Goal: Task Accomplishment & Management: Complete application form

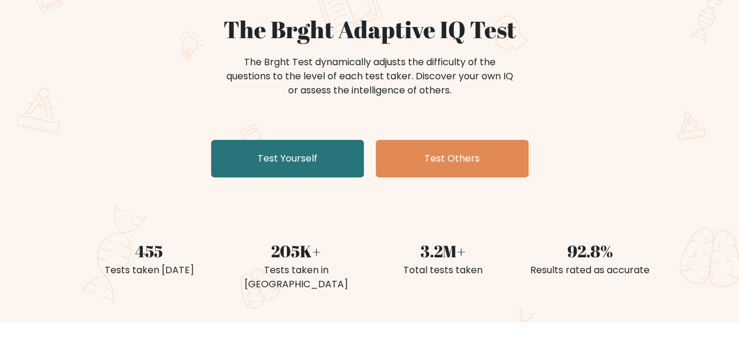
scroll to position [118, 0]
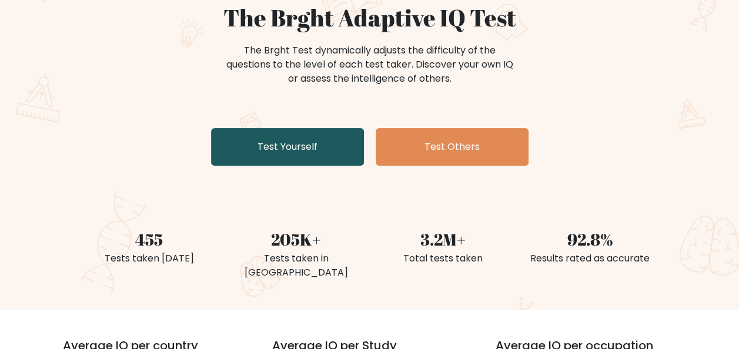
click at [321, 145] on link "Test Yourself" at bounding box center [287, 147] width 153 height 38
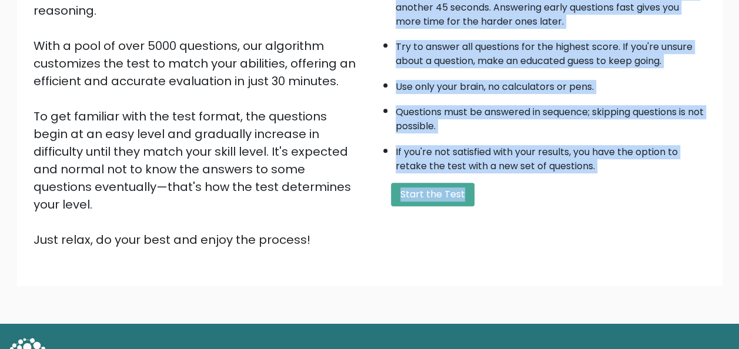
scroll to position [189, 0]
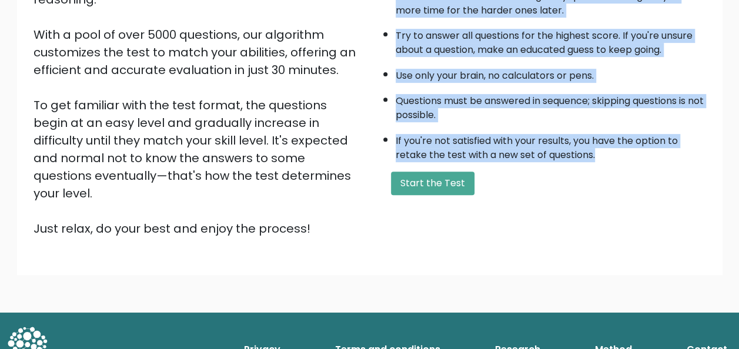
drag, startPoint x: 375, startPoint y: 113, endPoint x: 613, endPoint y: 152, distance: 240.6
click at [613, 152] on div "A few things before you start: The test has 40 questions and needs to be finish…" at bounding box center [541, 85] width 343 height 306
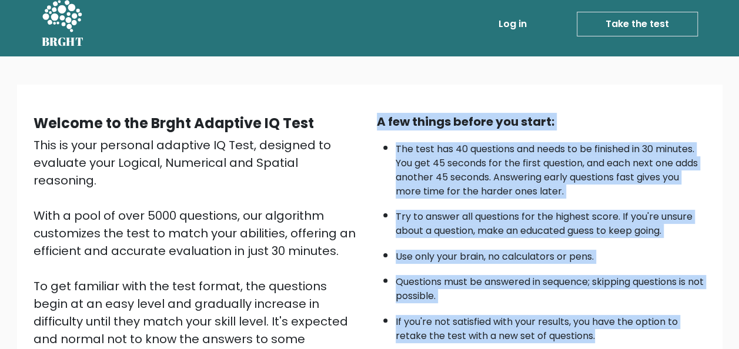
scroll to position [0, 0]
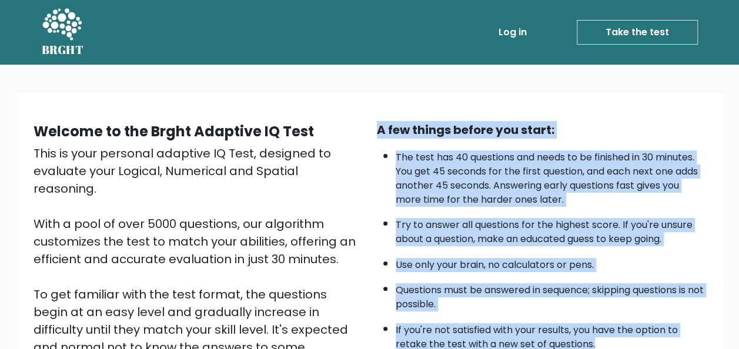
click at [721, 104] on div "Welcome to the Brght Adaptive IQ Test This is your personal adaptive IQ Test, d…" at bounding box center [369, 279] width 705 height 372
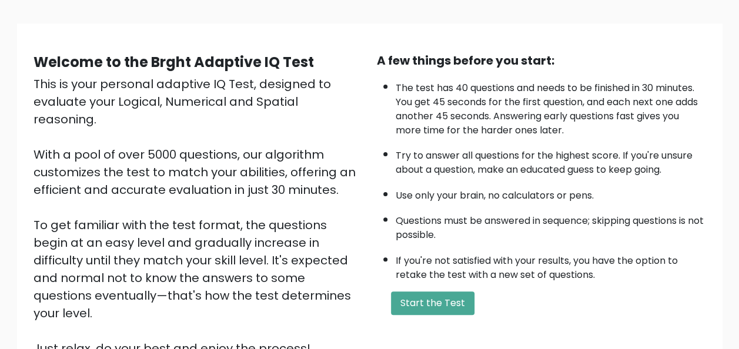
scroll to position [71, 0]
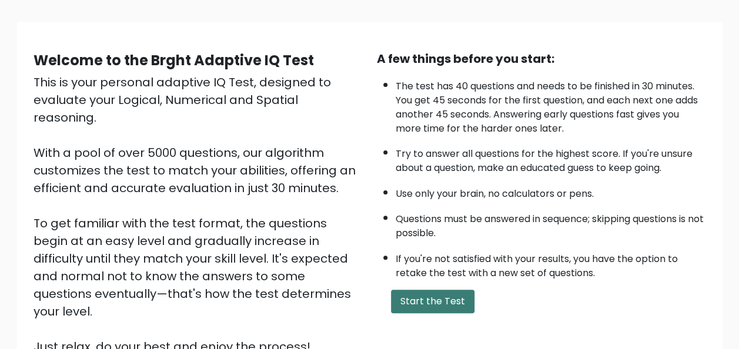
click at [440, 299] on button "Start the Test" at bounding box center [432, 302] width 83 height 24
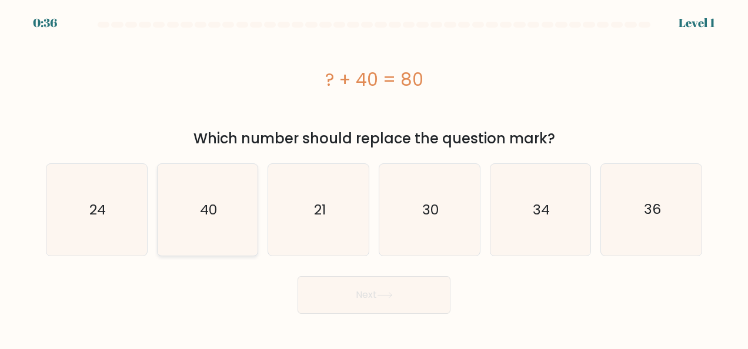
click at [210, 220] on icon "40" at bounding box center [208, 210] width 92 height 92
click at [374, 178] on input "b. 40" at bounding box center [374, 176] width 1 height 3
radio input "true"
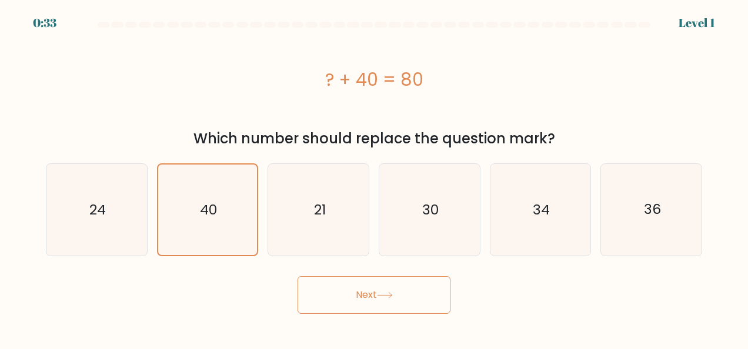
click at [409, 281] on button "Next" at bounding box center [373, 295] width 153 height 38
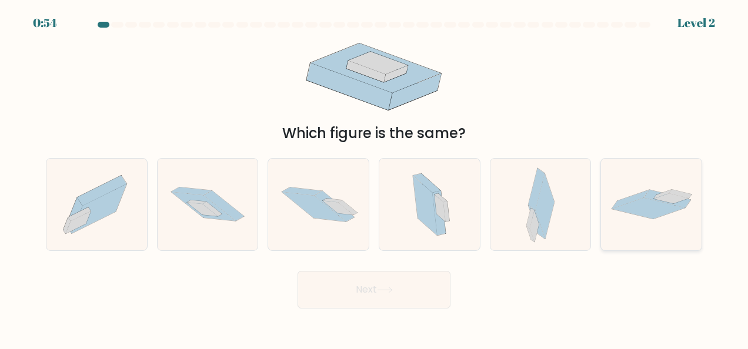
click at [625, 212] on icon at bounding box center [647, 208] width 73 height 21
click at [374, 178] on input "f." at bounding box center [374, 176] width 1 height 3
radio input "true"
click at [343, 205] on icon at bounding box center [348, 207] width 19 height 15
click at [374, 178] on input "c." at bounding box center [374, 176] width 1 height 3
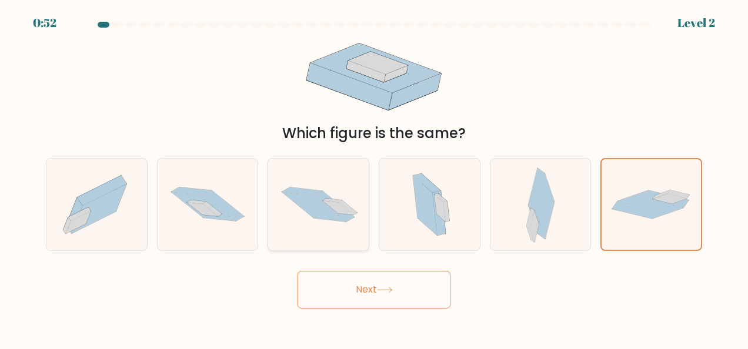
radio input "true"
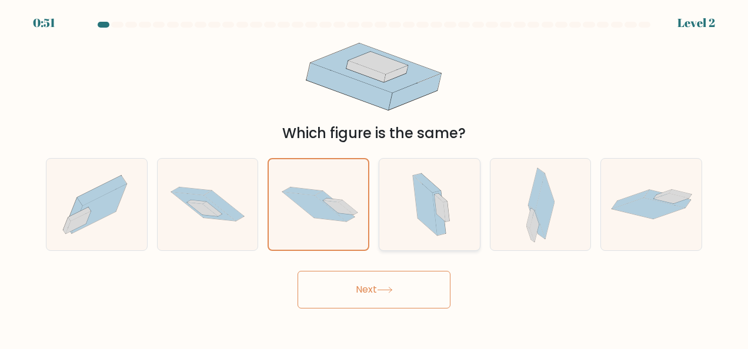
click at [436, 208] on icon at bounding box center [439, 208] width 11 height 27
click at [374, 178] on input "d." at bounding box center [374, 176] width 1 height 3
radio input "true"
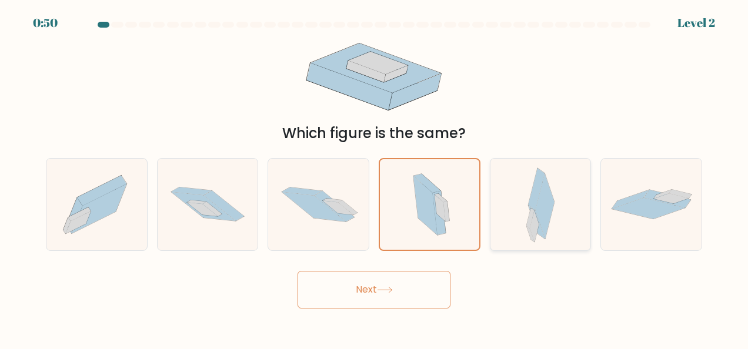
click at [546, 214] on icon at bounding box center [544, 207] width 19 height 66
click at [374, 178] on input "e." at bounding box center [374, 176] width 1 height 3
radio input "true"
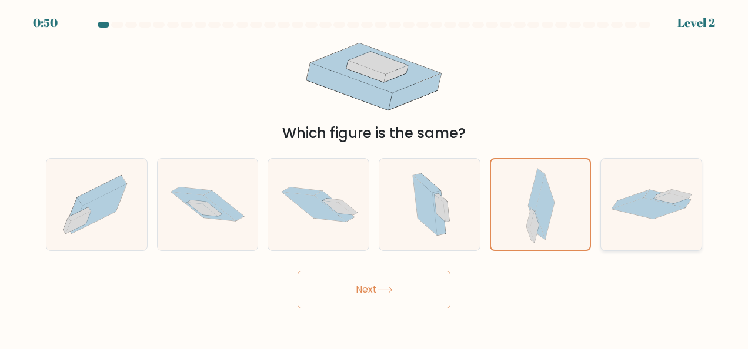
click at [633, 215] on icon at bounding box center [651, 204] width 101 height 30
click at [374, 178] on input "f." at bounding box center [374, 176] width 1 height 3
radio input "true"
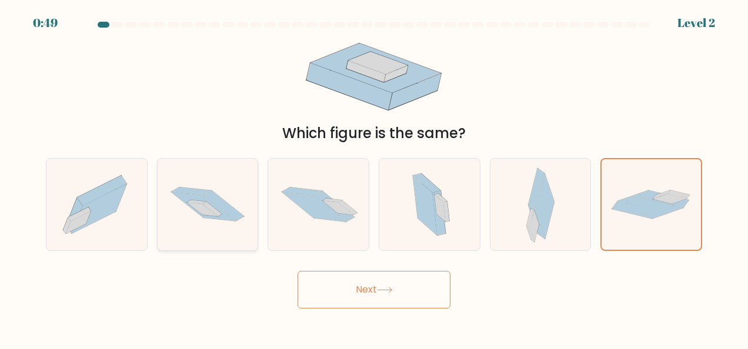
click at [222, 225] on icon at bounding box center [208, 204] width 101 height 66
click at [374, 178] on input "b." at bounding box center [374, 176] width 1 height 3
radio input "true"
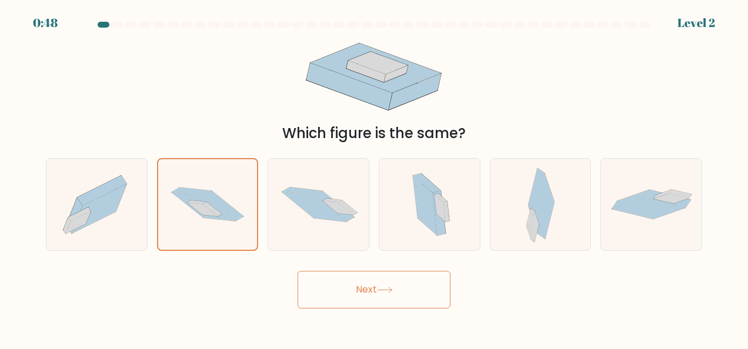
drag, startPoint x: 275, startPoint y: 205, endPoint x: 44, endPoint y: 203, distance: 231.0
click at [274, 205] on icon at bounding box center [318, 205] width 101 height 68
click at [374, 178] on input "c." at bounding box center [374, 176] width 1 height 3
radio input "true"
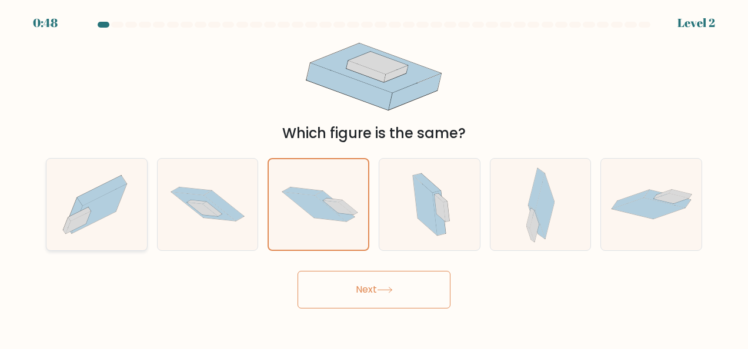
click at [126, 217] on icon at bounding box center [96, 204] width 101 height 89
click at [374, 178] on input "a." at bounding box center [374, 176] width 1 height 3
radio input "true"
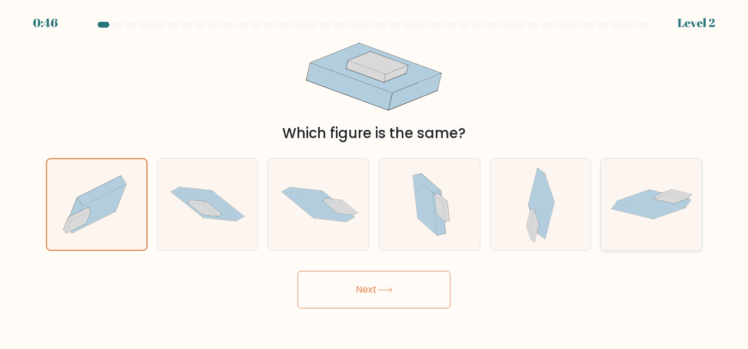
drag, startPoint x: 654, startPoint y: 221, endPoint x: 633, endPoint y: 223, distance: 21.9
click at [654, 220] on div at bounding box center [651, 204] width 102 height 93
click at [374, 178] on input "f." at bounding box center [374, 176] width 1 height 3
radio input "true"
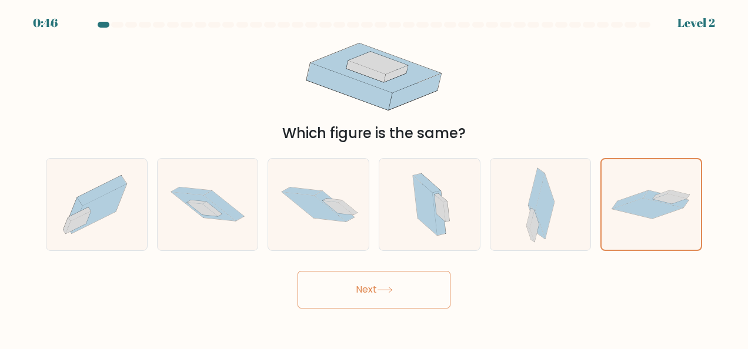
click at [402, 286] on button "Next" at bounding box center [373, 290] width 153 height 38
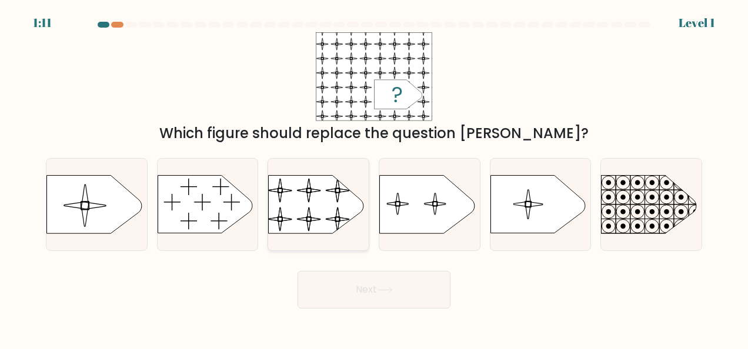
click at [320, 200] on rect at bounding box center [268, 169] width 230 height 175
click at [374, 178] on input "c." at bounding box center [374, 176] width 1 height 3
radio input "true"
click at [411, 275] on button "Next" at bounding box center [373, 290] width 153 height 38
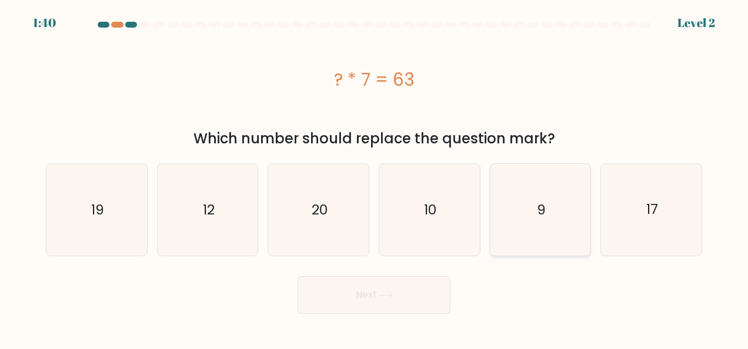
click at [532, 223] on icon "9" at bounding box center [540, 210] width 92 height 92
click at [374, 178] on input "e. 9" at bounding box center [374, 176] width 1 height 3
radio input "true"
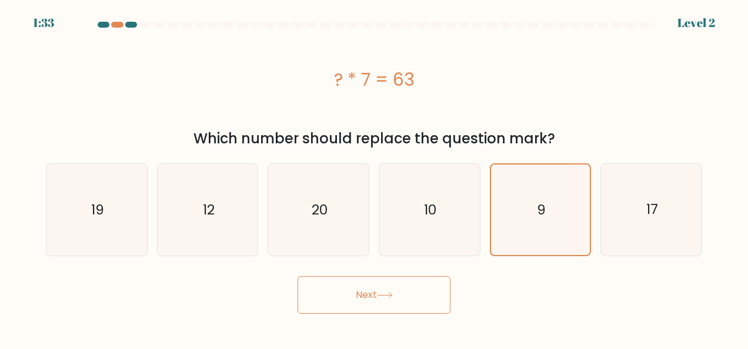
click at [405, 292] on button "Next" at bounding box center [373, 295] width 153 height 38
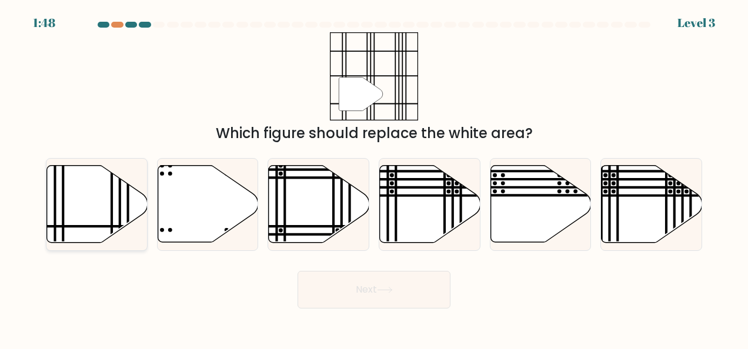
click at [95, 200] on icon at bounding box center [97, 204] width 101 height 77
click at [374, 178] on input "a." at bounding box center [374, 176] width 1 height 3
radio input "true"
click at [383, 296] on button "Next" at bounding box center [373, 290] width 153 height 38
click at [387, 285] on button "Next" at bounding box center [373, 290] width 153 height 38
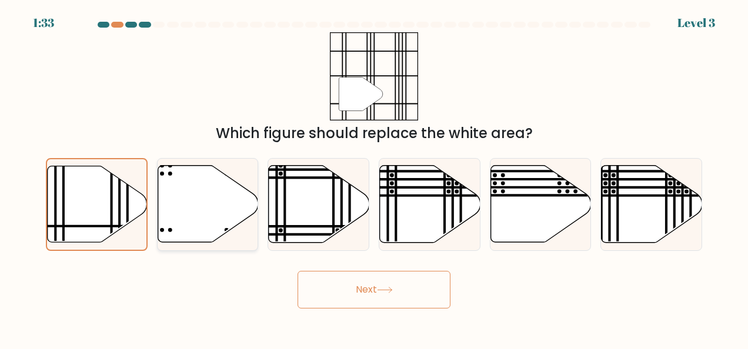
click at [229, 189] on icon at bounding box center [208, 204] width 101 height 77
click at [374, 178] on input "b." at bounding box center [374, 176] width 1 height 3
radio input "true"
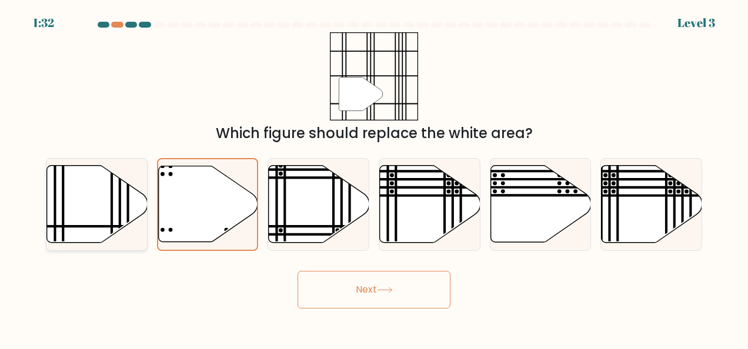
click at [90, 196] on icon at bounding box center [97, 204] width 101 height 77
click at [374, 178] on input "a." at bounding box center [374, 176] width 1 height 3
radio input "true"
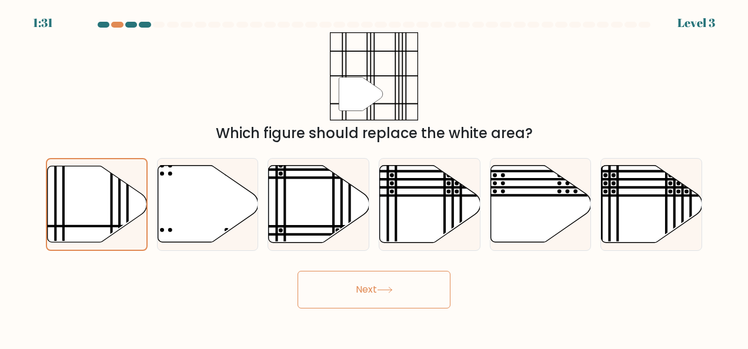
click at [377, 285] on button "Next" at bounding box center [373, 290] width 153 height 38
click at [71, 192] on icon at bounding box center [97, 204] width 101 height 77
click at [374, 178] on input "a." at bounding box center [374, 176] width 1 height 3
radio input "true"
click at [396, 275] on button "Next" at bounding box center [373, 290] width 153 height 38
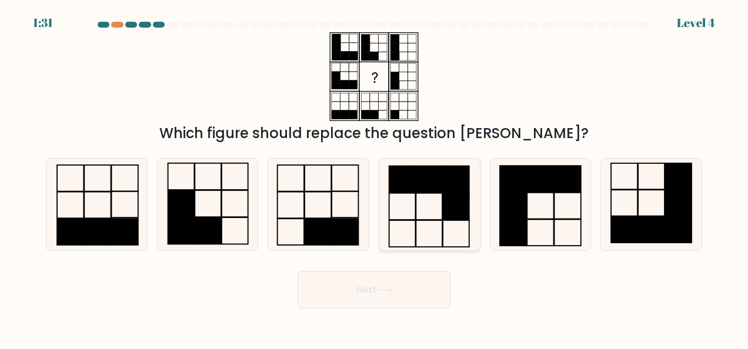
click at [440, 196] on icon at bounding box center [429, 205] width 92 height 92
click at [374, 178] on input "d." at bounding box center [374, 176] width 1 height 3
radio input "true"
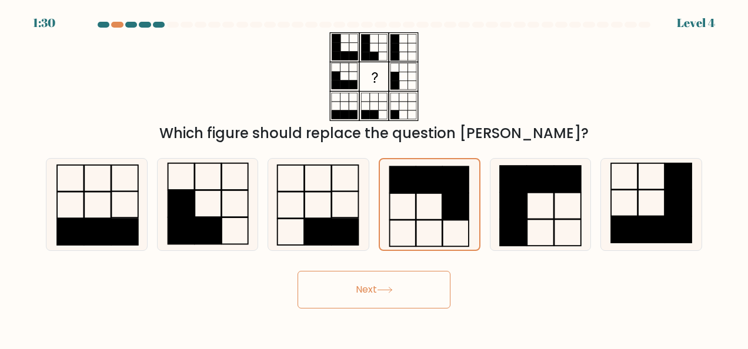
click at [382, 288] on icon at bounding box center [385, 290] width 16 height 6
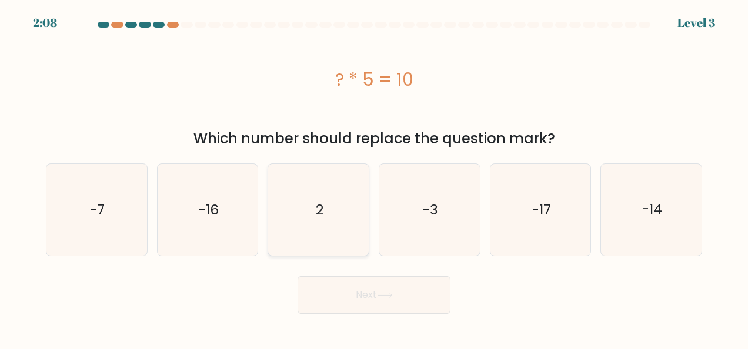
click at [324, 214] on icon "2" at bounding box center [319, 210] width 92 height 92
click at [374, 178] on input "c. 2" at bounding box center [374, 176] width 1 height 3
radio input "true"
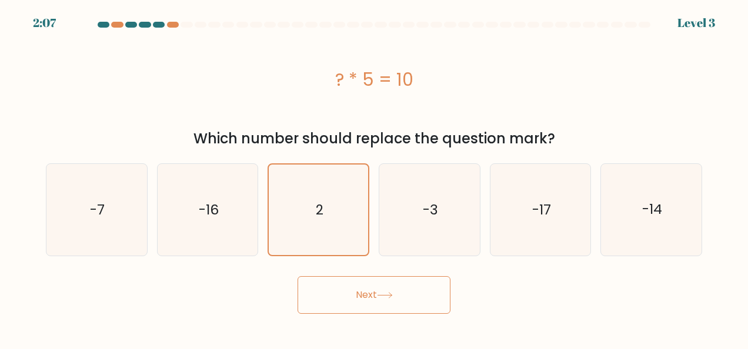
click at [387, 294] on icon at bounding box center [385, 295] width 16 height 6
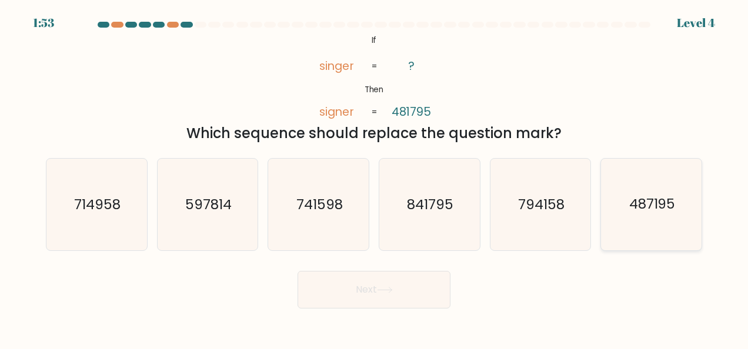
click at [667, 203] on text "487195" at bounding box center [652, 204] width 46 height 19
click at [374, 178] on input "f. 487195" at bounding box center [374, 176] width 1 height 3
radio input "true"
click at [392, 287] on icon at bounding box center [385, 290] width 16 height 6
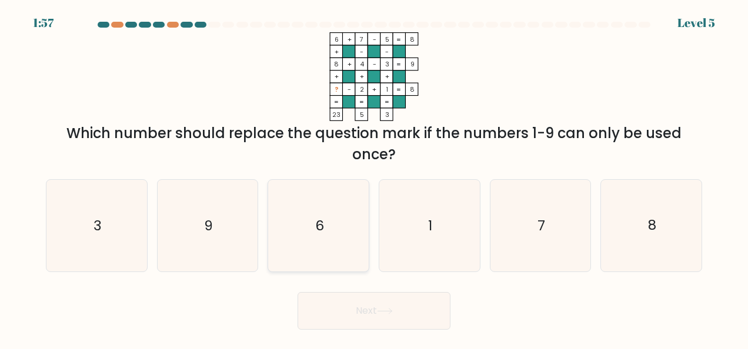
click at [349, 226] on icon "6" at bounding box center [319, 226] width 92 height 92
click at [374, 178] on input "c. 6" at bounding box center [374, 176] width 1 height 3
radio input "true"
click at [421, 309] on button "Next" at bounding box center [373, 311] width 153 height 38
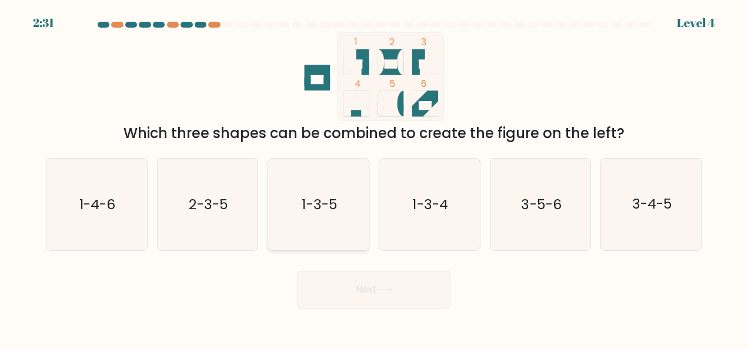
click at [332, 189] on icon "1-3-5" at bounding box center [319, 205] width 92 height 92
click at [374, 178] on input "c. 1-3-5" at bounding box center [374, 176] width 1 height 3
radio input "true"
click at [396, 290] on button "Next" at bounding box center [373, 290] width 153 height 38
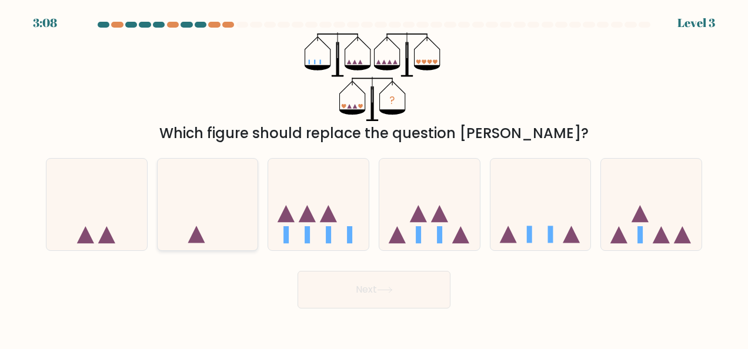
click at [181, 221] on icon at bounding box center [208, 204] width 101 height 83
click at [374, 178] on input "b." at bounding box center [374, 176] width 1 height 3
radio input "true"
click at [424, 218] on icon at bounding box center [429, 204] width 101 height 83
click at [374, 178] on input "d." at bounding box center [374, 176] width 1 height 3
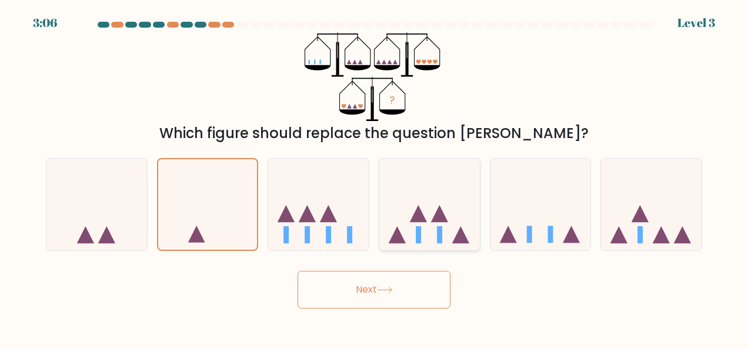
radio input "true"
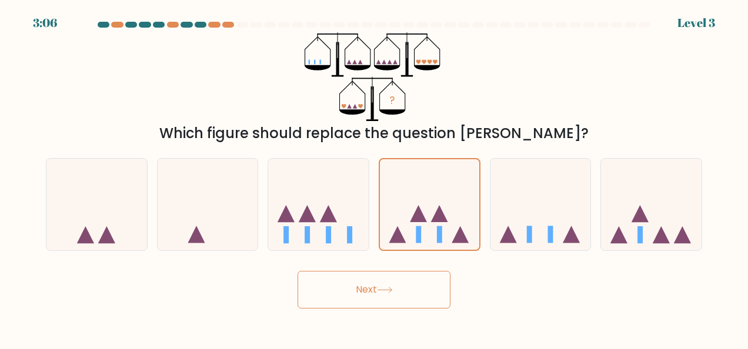
click at [406, 293] on button "Next" at bounding box center [373, 290] width 153 height 38
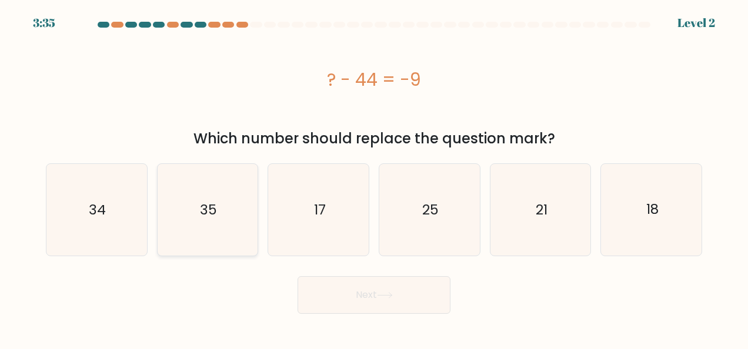
click at [215, 202] on text "35" at bounding box center [208, 209] width 17 height 19
click at [374, 178] on input "b. 35" at bounding box center [374, 176] width 1 height 3
radio input "true"
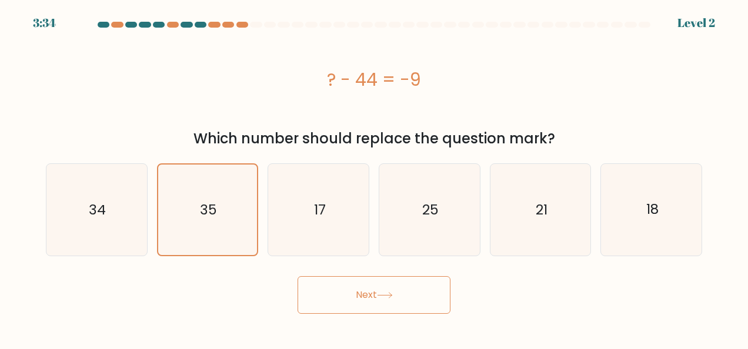
click at [383, 304] on button "Next" at bounding box center [373, 295] width 153 height 38
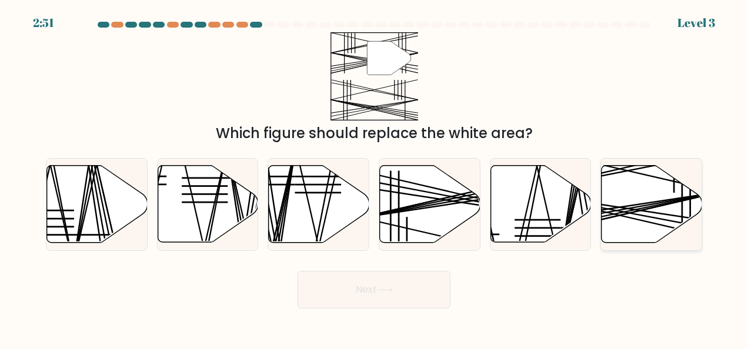
click at [602, 208] on line at bounding box center [619, 211] width 200 height 38
click at [374, 178] on input "f." at bounding box center [374, 176] width 1 height 3
radio input "true"
click at [421, 208] on icon at bounding box center [430, 204] width 101 height 77
click at [374, 178] on input "d." at bounding box center [374, 176] width 1 height 3
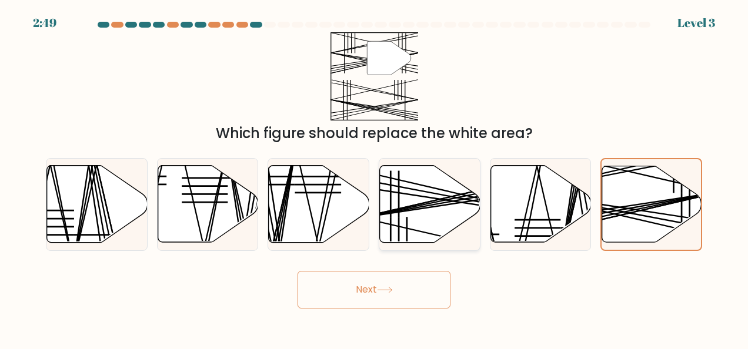
radio input "true"
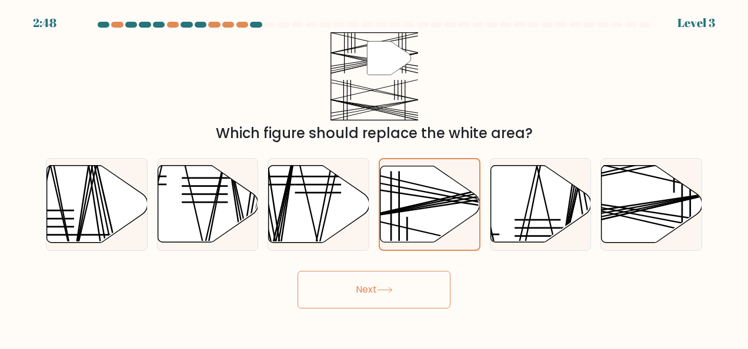
click at [370, 301] on button "Next" at bounding box center [373, 290] width 153 height 38
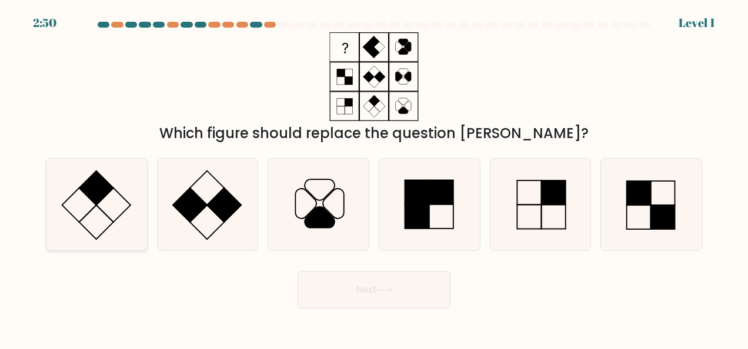
click at [89, 204] on icon at bounding box center [97, 205] width 92 height 92
click at [374, 178] on input "a." at bounding box center [374, 176] width 1 height 3
radio input "true"
click at [209, 191] on icon at bounding box center [208, 205] width 92 height 92
click at [374, 178] on input "b." at bounding box center [374, 176] width 1 height 3
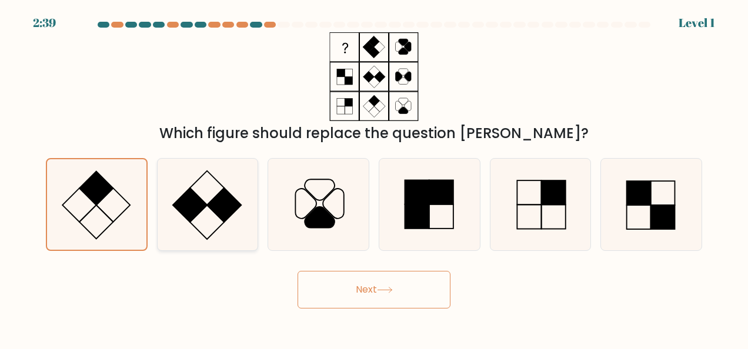
radio input "true"
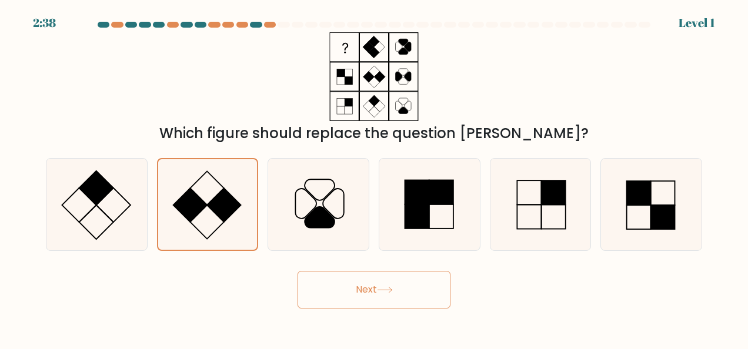
click at [358, 290] on button "Next" at bounding box center [373, 290] width 153 height 38
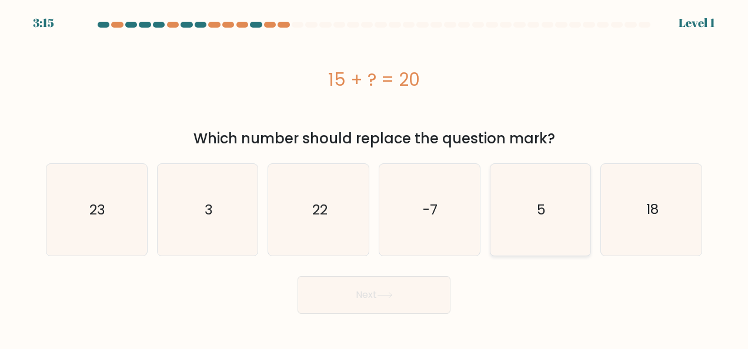
click at [574, 219] on icon "5" at bounding box center [540, 210] width 92 height 92
click at [374, 178] on input "e. 5" at bounding box center [374, 176] width 1 height 3
radio input "true"
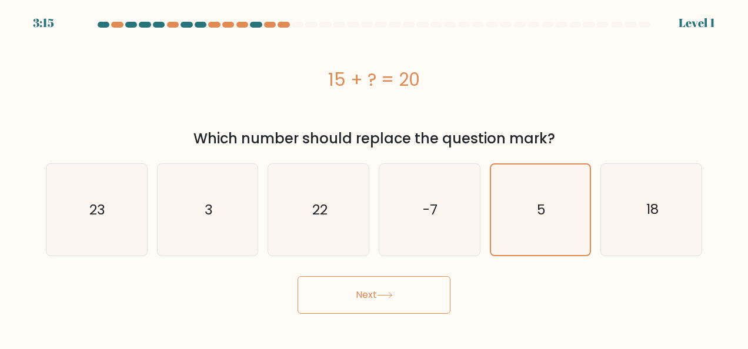
click at [376, 301] on button "Next" at bounding box center [373, 295] width 153 height 38
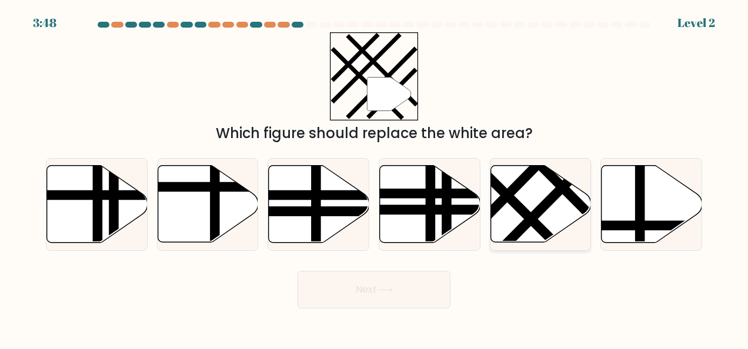
click at [533, 212] on line at bounding box center [547, 203] width 110 height 111
click at [374, 178] on input "e." at bounding box center [374, 176] width 1 height 3
radio input "true"
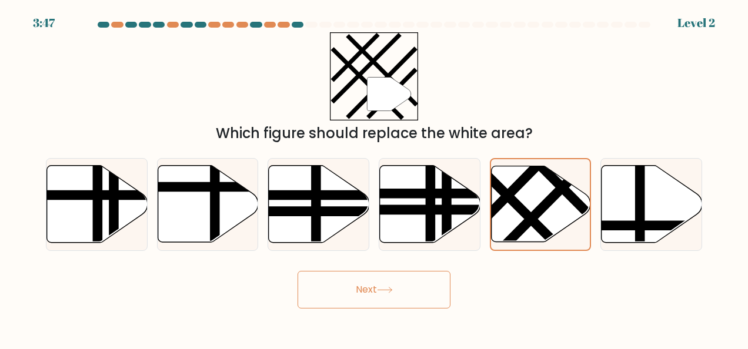
click at [353, 282] on button "Next" at bounding box center [373, 290] width 153 height 38
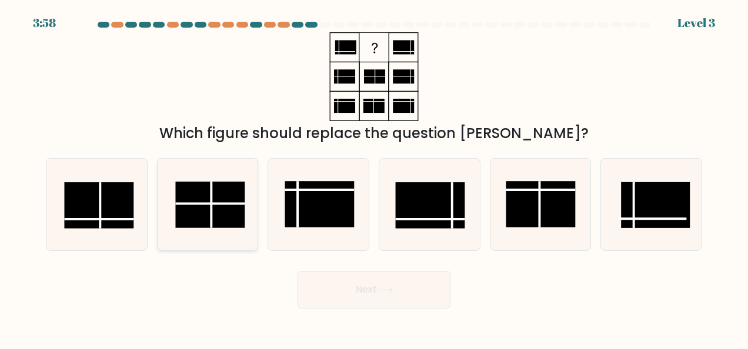
click at [221, 199] on rect at bounding box center [210, 205] width 69 height 46
click at [374, 178] on input "b." at bounding box center [374, 176] width 1 height 3
radio input "true"
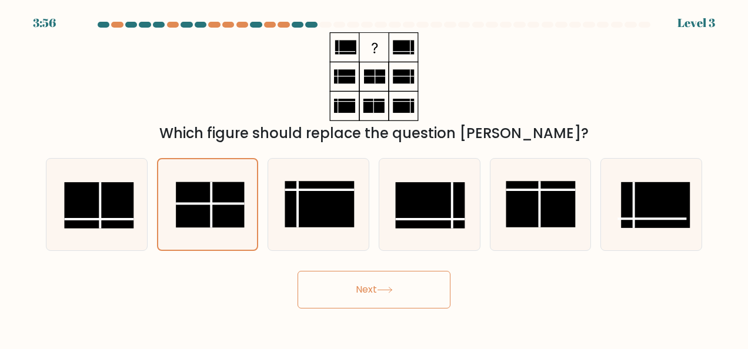
click at [421, 292] on button "Next" at bounding box center [373, 290] width 153 height 38
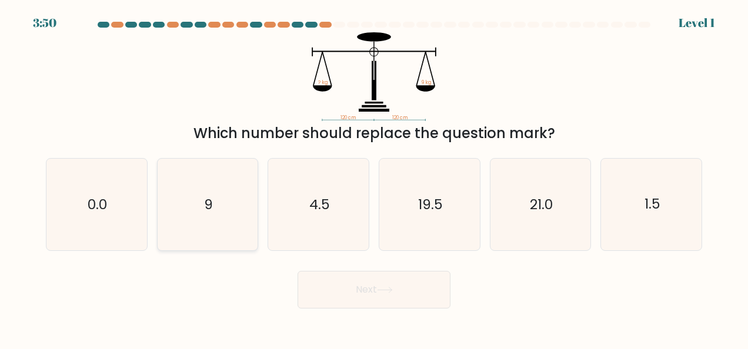
click at [236, 209] on icon "9" at bounding box center [208, 205] width 92 height 92
click at [374, 178] on input "b. 9" at bounding box center [374, 176] width 1 height 3
radio input "true"
click at [295, 214] on icon "4.5" at bounding box center [319, 205] width 92 height 92
click at [374, 178] on input "c. 4.5" at bounding box center [374, 176] width 1 height 3
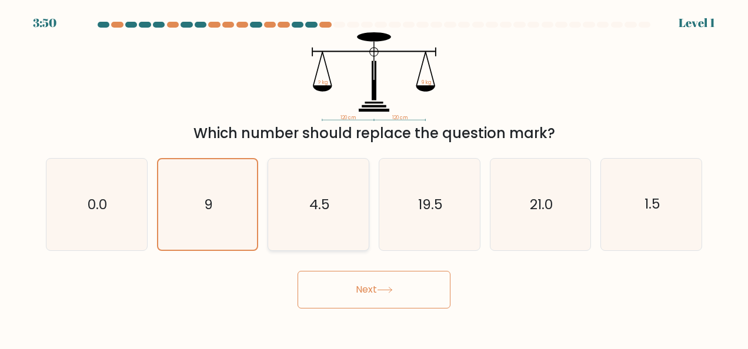
radio input "true"
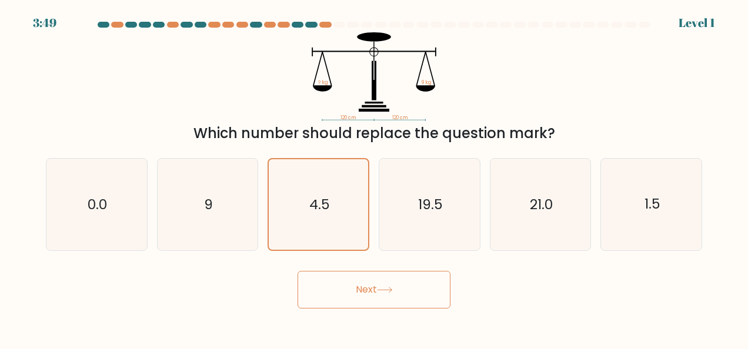
click at [382, 293] on icon at bounding box center [385, 290] width 16 height 6
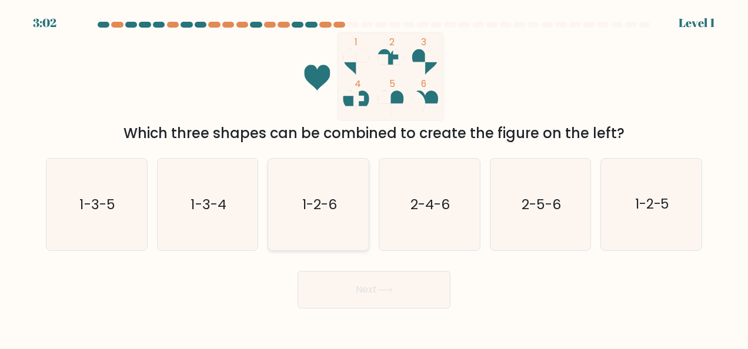
click at [320, 214] on icon "1-2-6" at bounding box center [319, 205] width 92 height 92
click at [374, 178] on input "c. 1-2-6" at bounding box center [374, 176] width 1 height 3
radio input "true"
click at [105, 208] on text "1-3-5" at bounding box center [97, 204] width 35 height 19
click at [374, 178] on input "a. 1-3-5" at bounding box center [374, 176] width 1 height 3
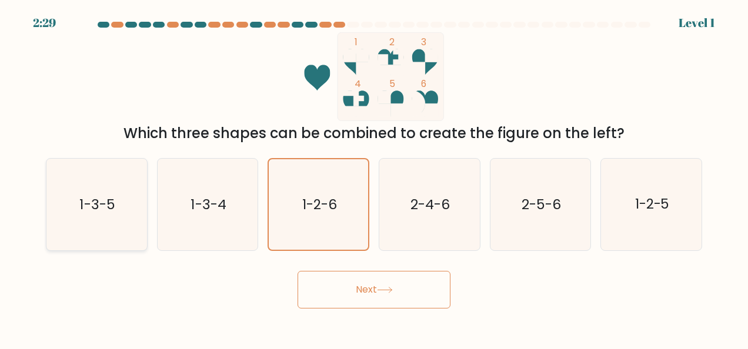
radio input "true"
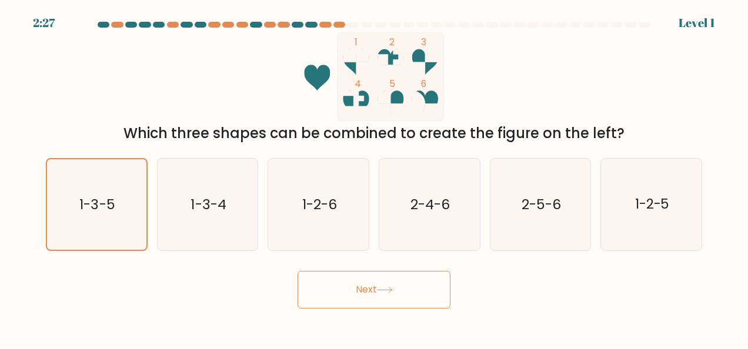
click at [388, 292] on icon at bounding box center [385, 290] width 16 height 6
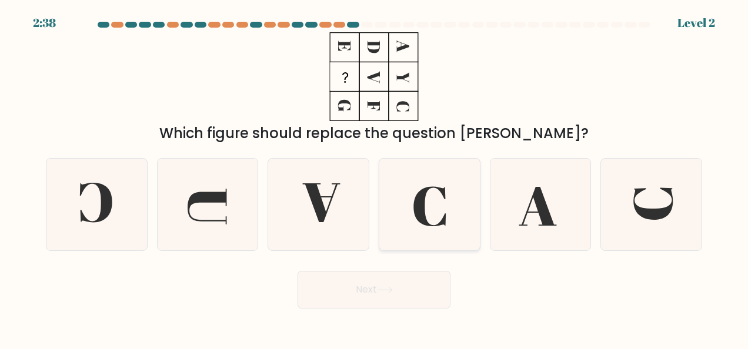
click at [437, 209] on icon at bounding box center [429, 205] width 92 height 92
click at [374, 178] on input "d." at bounding box center [374, 176] width 1 height 3
radio input "true"
click at [417, 293] on button "Next" at bounding box center [373, 290] width 153 height 38
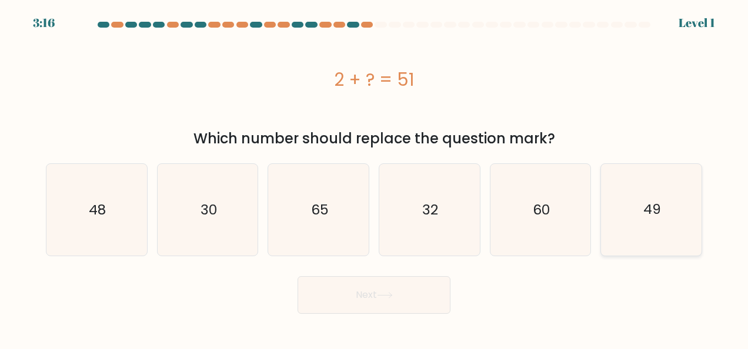
click at [667, 220] on icon "49" at bounding box center [651, 210] width 92 height 92
click at [374, 178] on input "f. 49" at bounding box center [374, 176] width 1 height 3
radio input "true"
click at [397, 292] on button "Next" at bounding box center [373, 295] width 153 height 38
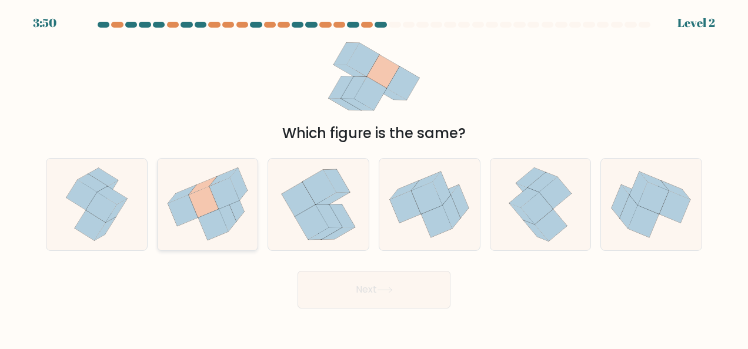
click at [219, 200] on icon at bounding box center [224, 193] width 30 height 31
click at [374, 178] on input "b." at bounding box center [374, 176] width 1 height 3
radio input "true"
click at [392, 287] on icon at bounding box center [385, 290] width 16 height 6
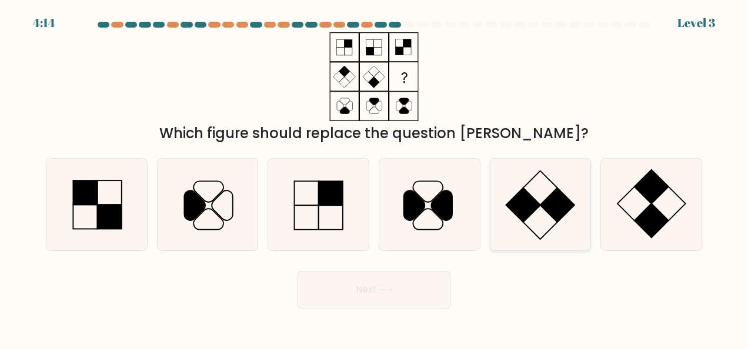
click at [576, 214] on icon at bounding box center [540, 205] width 92 height 92
click at [374, 178] on input "e." at bounding box center [374, 176] width 1 height 3
radio input "true"
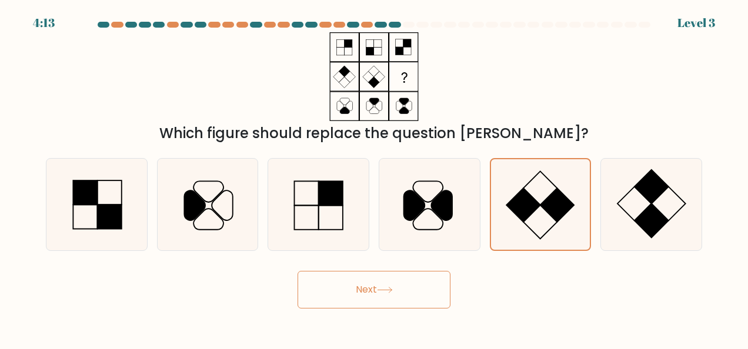
click at [372, 292] on button "Next" at bounding box center [373, 290] width 153 height 38
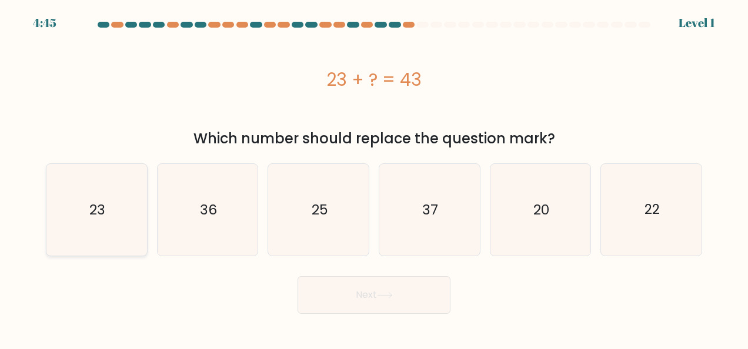
click at [125, 217] on icon "23" at bounding box center [97, 210] width 92 height 92
click at [374, 178] on input "a. 23" at bounding box center [374, 176] width 1 height 3
radio input "true"
click at [441, 297] on button "Next" at bounding box center [373, 295] width 153 height 38
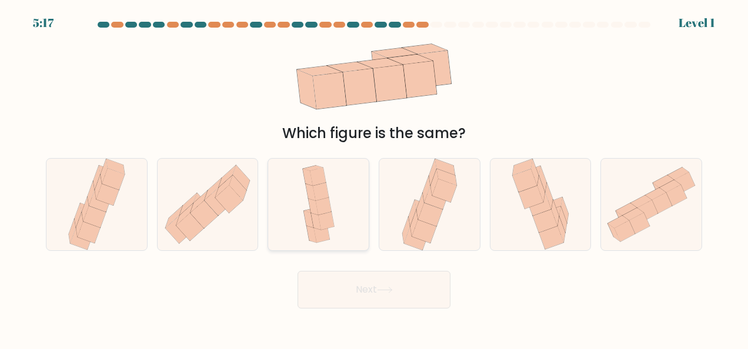
click at [322, 198] on icon at bounding box center [321, 192] width 16 height 18
click at [374, 178] on input "c." at bounding box center [374, 176] width 1 height 3
radio input "true"
click at [388, 290] on icon at bounding box center [385, 290] width 16 height 6
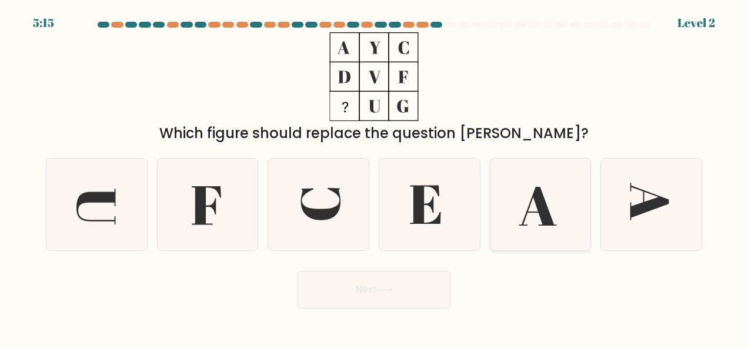
click at [530, 206] on icon at bounding box center [540, 205] width 92 height 92
click at [374, 178] on input "e." at bounding box center [374, 176] width 1 height 3
radio input "true"
click at [390, 285] on button "Next" at bounding box center [373, 290] width 153 height 38
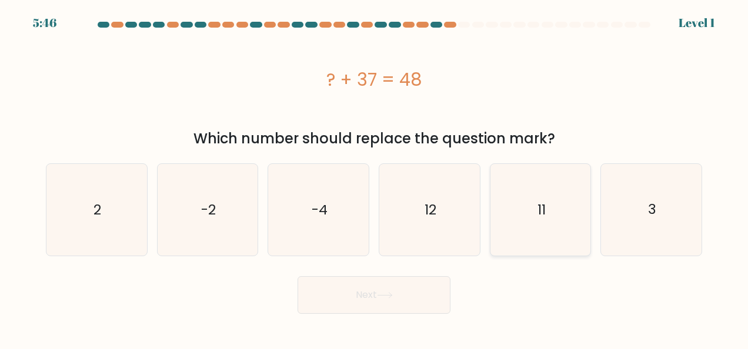
click at [556, 196] on icon "11" at bounding box center [540, 210] width 92 height 92
click at [374, 178] on input "e. 11" at bounding box center [374, 176] width 1 height 3
radio input "true"
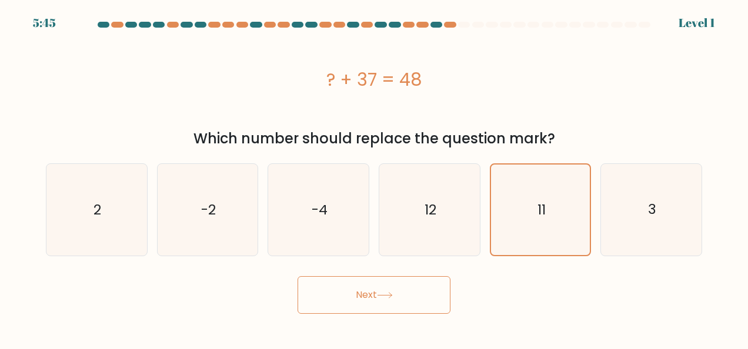
click at [396, 300] on button "Next" at bounding box center [373, 295] width 153 height 38
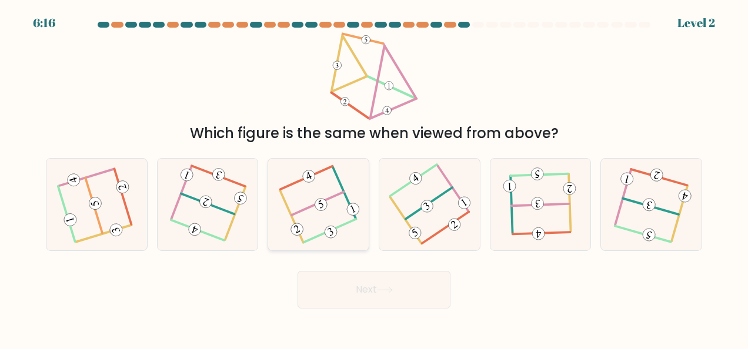
click at [337, 210] on icon at bounding box center [318, 204] width 72 height 73
click at [374, 178] on input "c." at bounding box center [374, 176] width 1 height 3
radio input "true"
click at [376, 277] on button "Next" at bounding box center [373, 290] width 153 height 38
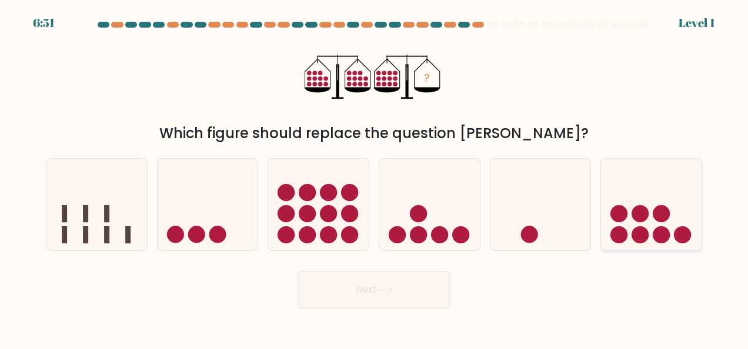
click at [672, 204] on icon at bounding box center [651, 204] width 101 height 83
click at [374, 178] on input "f." at bounding box center [374, 176] width 1 height 3
radio input "true"
click at [363, 292] on button "Next" at bounding box center [373, 290] width 153 height 38
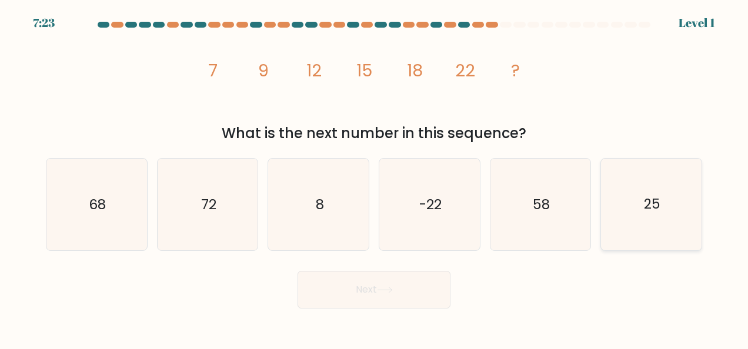
click at [654, 230] on icon "25" at bounding box center [651, 205] width 92 height 92
click at [374, 178] on input "f. 25" at bounding box center [374, 176] width 1 height 3
radio input "true"
click at [388, 290] on icon at bounding box center [385, 290] width 16 height 6
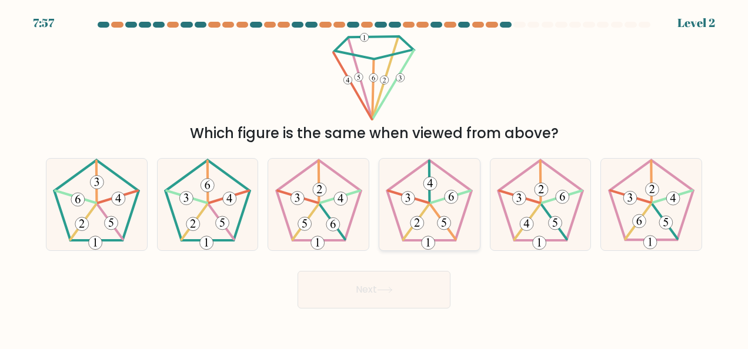
click at [421, 208] on icon at bounding box center [429, 205] width 92 height 92
click at [374, 178] on input "d." at bounding box center [374, 176] width 1 height 3
radio input "true"
click at [401, 295] on button "Next" at bounding box center [373, 290] width 153 height 38
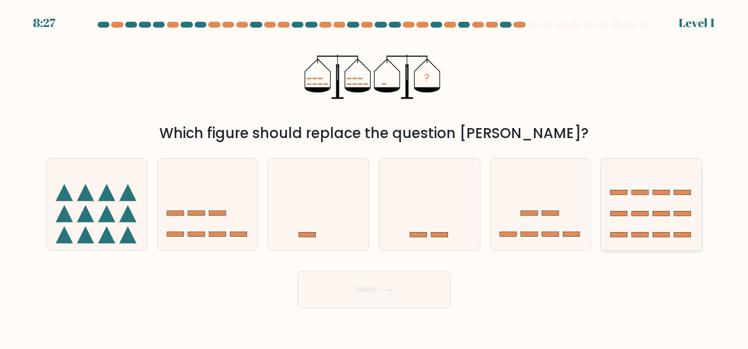
click at [659, 210] on icon at bounding box center [651, 204] width 101 height 83
click at [374, 178] on input "f." at bounding box center [374, 176] width 1 height 3
radio input "true"
click at [361, 296] on button "Next" at bounding box center [373, 290] width 153 height 38
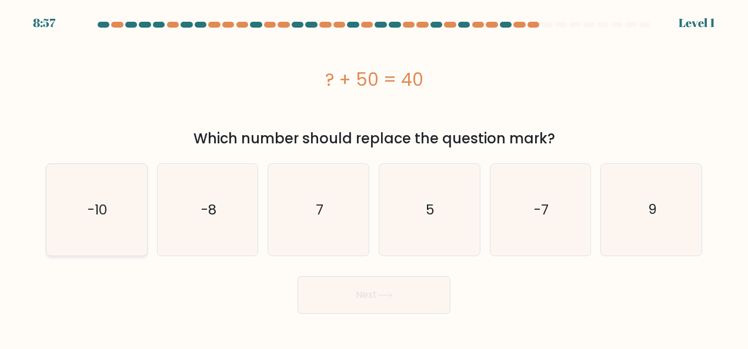
click at [117, 214] on icon "-10" at bounding box center [97, 210] width 92 height 92
click at [374, 178] on input "a. -10" at bounding box center [374, 176] width 1 height 3
radio input "true"
click at [414, 287] on button "Next" at bounding box center [373, 295] width 153 height 38
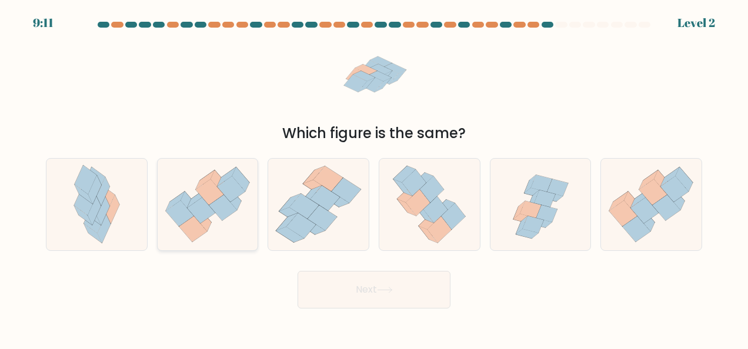
click at [232, 191] on icon at bounding box center [231, 189] width 28 height 26
click at [374, 178] on input "b." at bounding box center [374, 176] width 1 height 3
radio input "true"
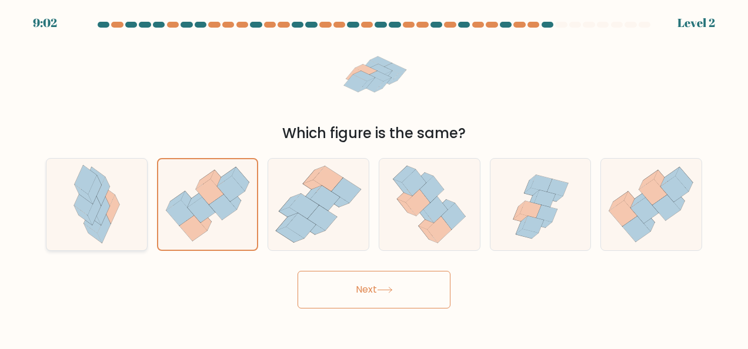
click at [102, 195] on icon at bounding box center [102, 192] width 13 height 29
click at [374, 178] on input "a." at bounding box center [374, 176] width 1 height 3
radio input "true"
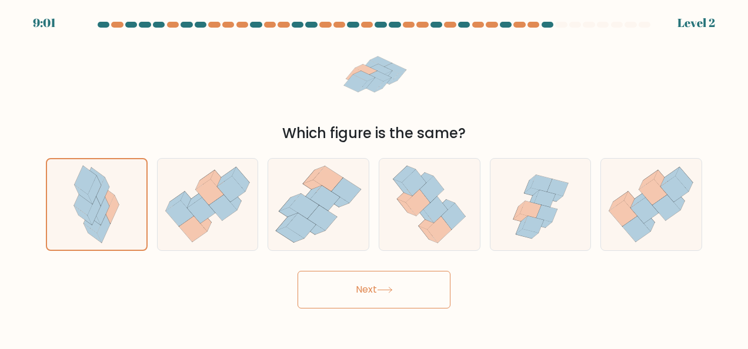
click at [365, 272] on button "Next" at bounding box center [373, 290] width 153 height 38
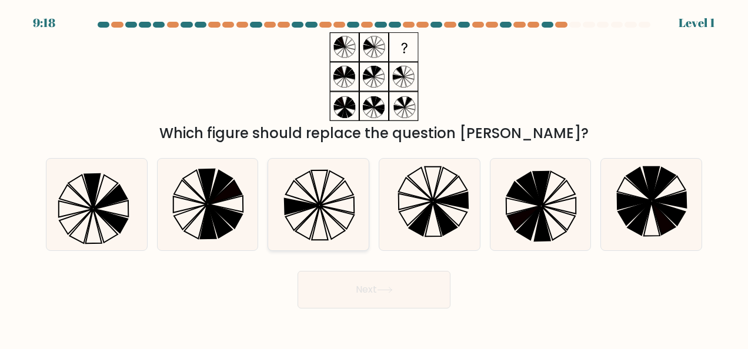
click at [332, 209] on icon at bounding box center [337, 217] width 34 height 23
click at [374, 178] on input "c." at bounding box center [374, 176] width 1 height 3
radio input "true"
click at [383, 285] on button "Next" at bounding box center [373, 290] width 153 height 38
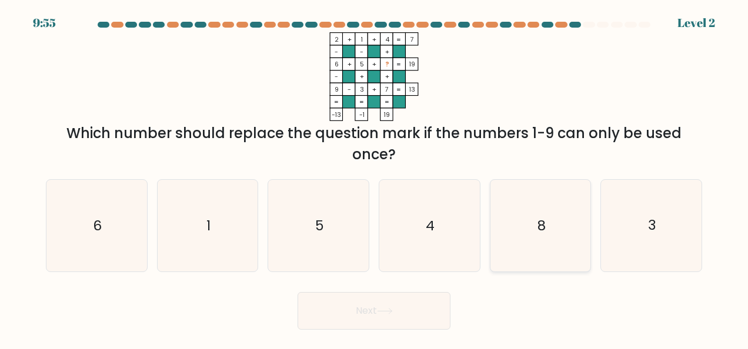
click at [536, 243] on icon "8" at bounding box center [540, 226] width 92 height 92
click at [374, 178] on input "e. 8" at bounding box center [374, 176] width 1 height 3
radio input "true"
click at [366, 290] on div "Next" at bounding box center [374, 308] width 670 height 44
click at [366, 296] on button "Next" at bounding box center [373, 311] width 153 height 38
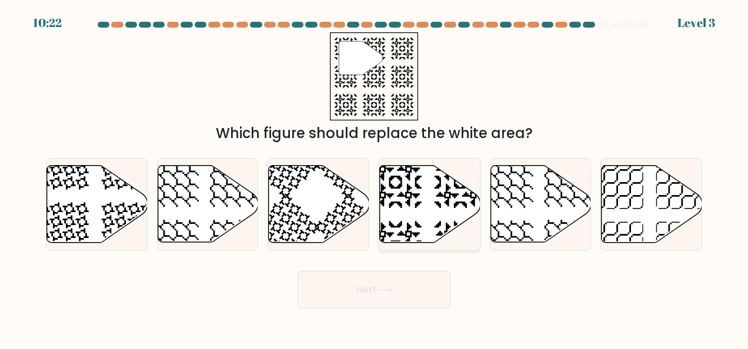
click at [408, 186] on icon at bounding box center [395, 182] width 52 height 52
click at [374, 178] on input "d." at bounding box center [374, 176] width 1 height 3
radio input "true"
click at [400, 290] on button "Next" at bounding box center [373, 290] width 153 height 38
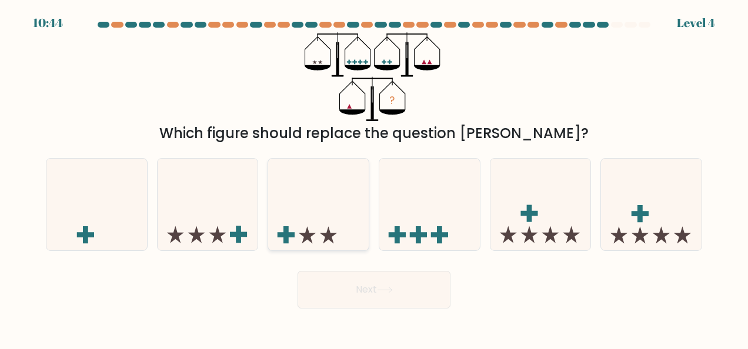
click at [308, 230] on icon at bounding box center [307, 234] width 17 height 17
click at [374, 178] on input "c." at bounding box center [374, 176] width 1 height 3
radio input "true"
click at [400, 282] on button "Next" at bounding box center [373, 290] width 153 height 38
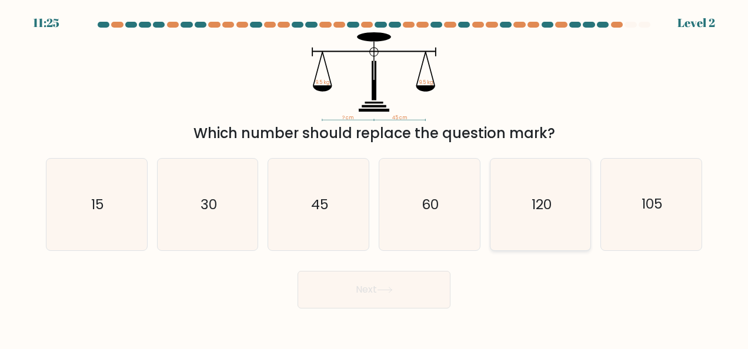
click at [562, 201] on icon "120" at bounding box center [540, 205] width 92 height 92
click at [374, 178] on input "e. 120" at bounding box center [374, 176] width 1 height 3
radio input "true"
click at [383, 296] on button "Next" at bounding box center [373, 290] width 153 height 38
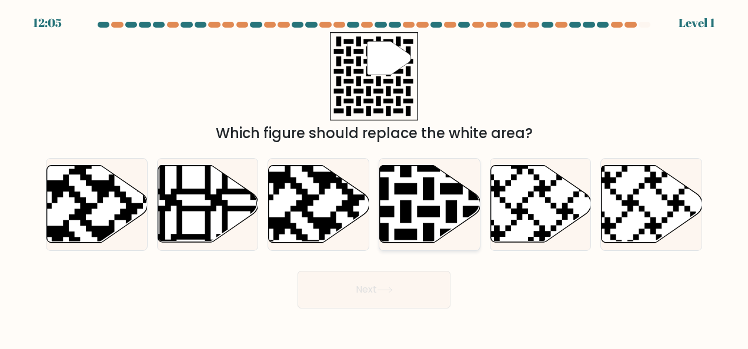
click at [404, 198] on icon at bounding box center [430, 204] width 101 height 77
click at [374, 178] on input "d." at bounding box center [374, 176] width 1 height 3
radio input "true"
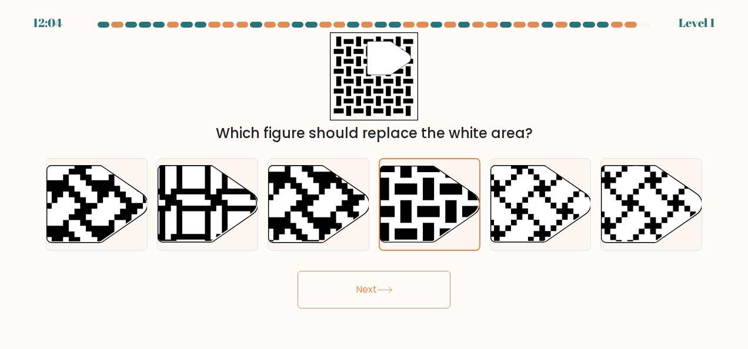
click at [365, 281] on button "Next" at bounding box center [373, 290] width 153 height 38
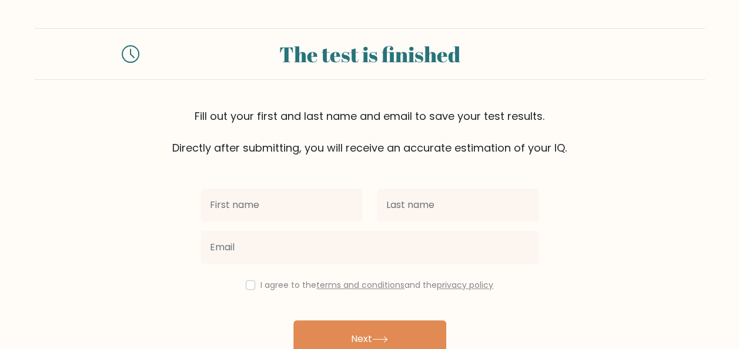
scroll to position [59, 0]
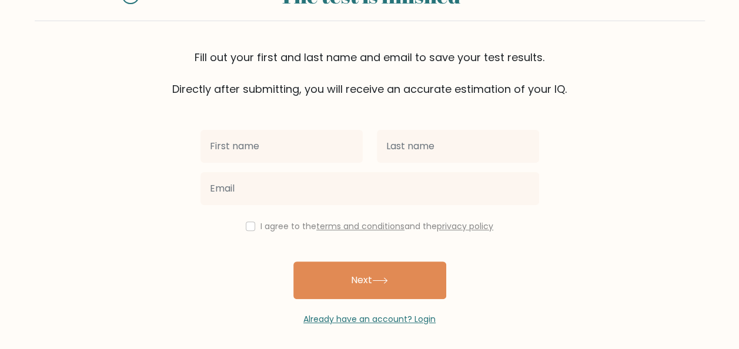
click at [307, 142] on input "text" at bounding box center [281, 146] width 162 height 33
type input "r"
type input "[PERSON_NAME]"
click at [426, 126] on div at bounding box center [458, 146] width 176 height 42
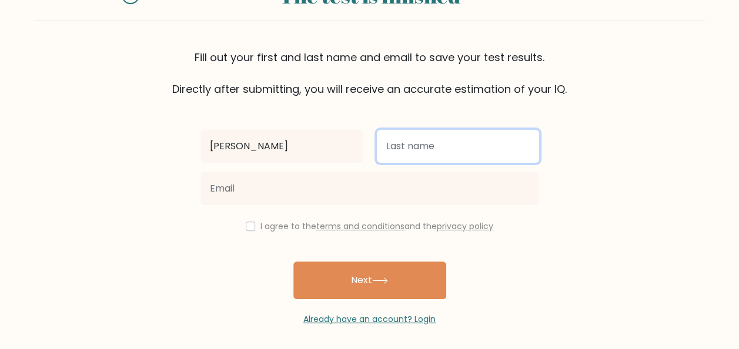
click at [436, 135] on input "text" at bounding box center [458, 146] width 162 height 33
type input "Badrena"
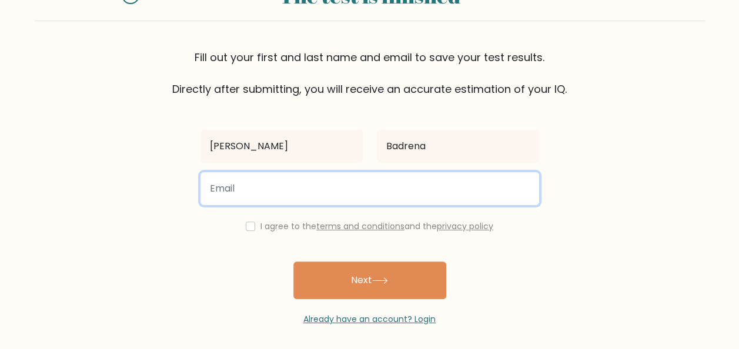
click at [326, 202] on input "email" at bounding box center [369, 188] width 339 height 33
type input "[EMAIL_ADDRESS][DOMAIN_NAME]"
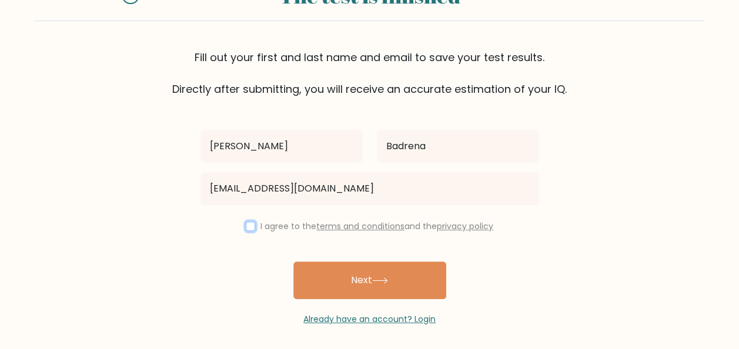
click at [246, 230] on input "checkbox" at bounding box center [250, 226] width 9 height 9
checkbox input "true"
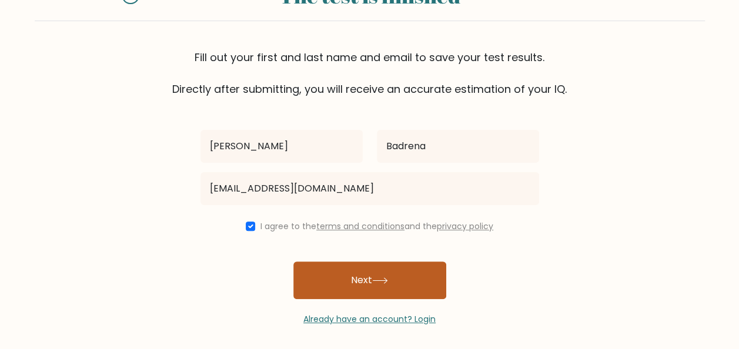
click at [358, 277] on button "Next" at bounding box center [369, 281] width 153 height 38
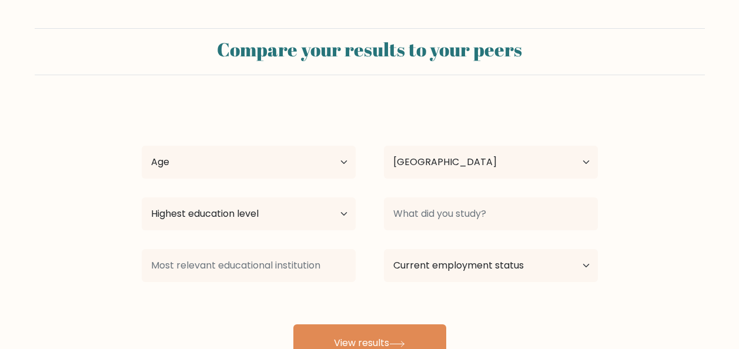
select select "PH"
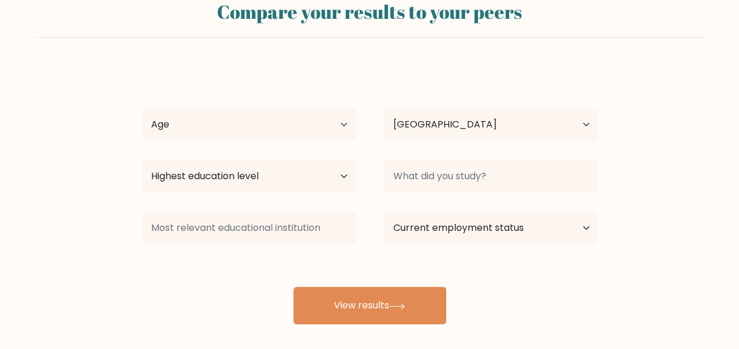
scroll to position [59, 0]
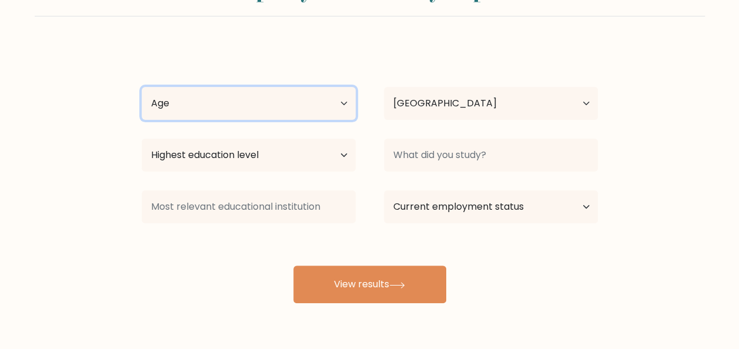
click at [292, 104] on select "Age Under 18 years old 18-24 years old 25-34 years old 35-44 years old 45-54 ye…" at bounding box center [249, 103] width 214 height 33
select select "25_34"
click at [142, 87] on select "Age Under 18 years old 18-24 years old 25-34 years old 35-44 years old 45-54 ye…" at bounding box center [249, 103] width 214 height 33
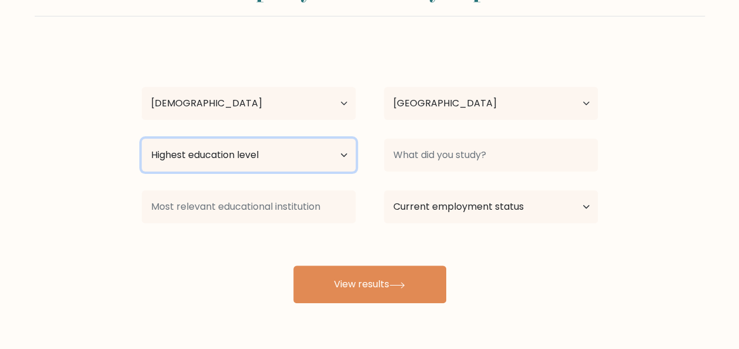
click at [316, 156] on select "Highest education level No schooling Primary Lower Secondary Upper Secondary Oc…" at bounding box center [249, 155] width 214 height 33
select select "bachelors_degree"
click at [142, 139] on select "Highest education level No schooling Primary Lower Secondary Upper Secondary Oc…" at bounding box center [249, 155] width 214 height 33
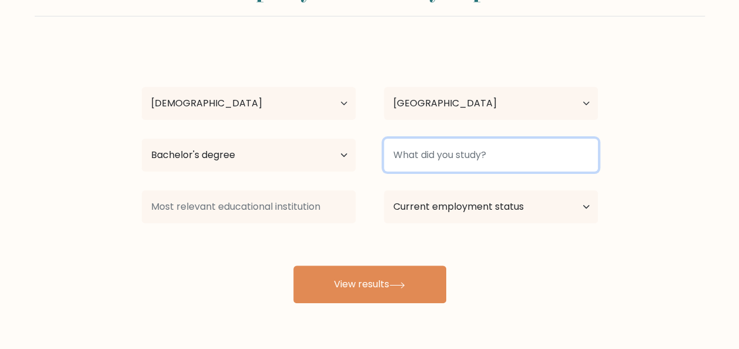
click at [483, 167] on input at bounding box center [491, 155] width 214 height 33
click at [469, 156] on input at bounding box center [491, 155] width 214 height 33
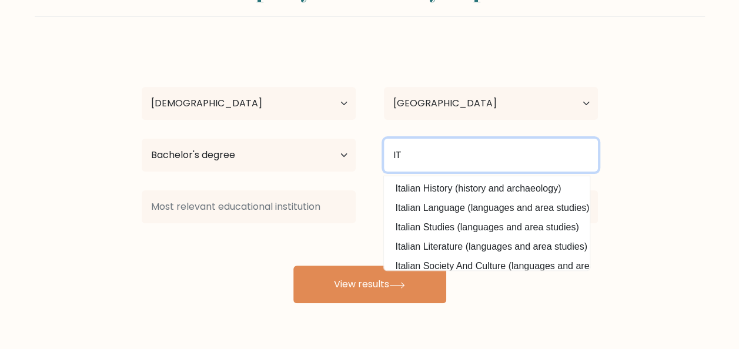
type input "IT"
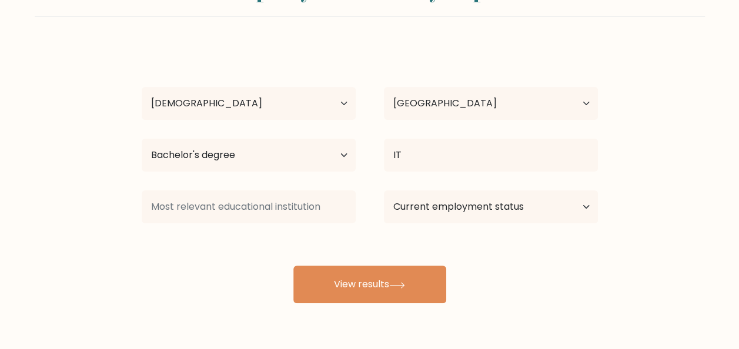
drag, startPoint x: 717, startPoint y: 314, endPoint x: 381, endPoint y: 265, distance: 339.9
click at [476, 283] on div "Compare your results to your peers Rodelio Badrena Age Under 18 years old 18-24…" at bounding box center [369, 164] width 739 height 446
click at [569, 207] on select "Current employment status Employed Student Retired Other / prefer not to answer" at bounding box center [491, 206] width 214 height 33
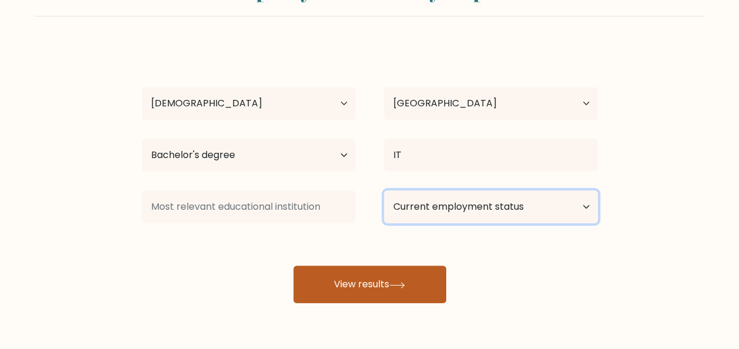
select select "other"
click at [384, 190] on select "Current employment status Employed Student Retired Other / prefer not to answer" at bounding box center [491, 206] width 214 height 33
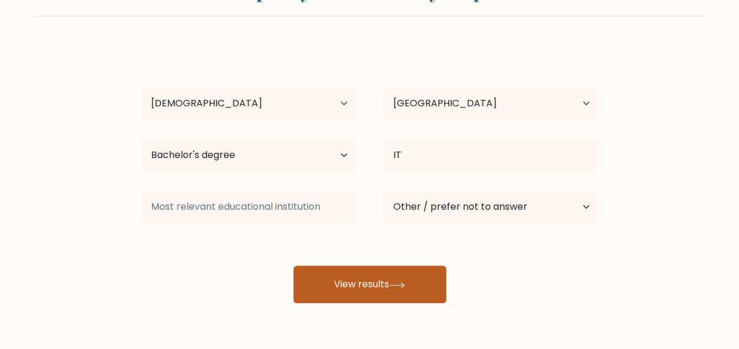
click at [386, 290] on button "View results" at bounding box center [369, 285] width 153 height 38
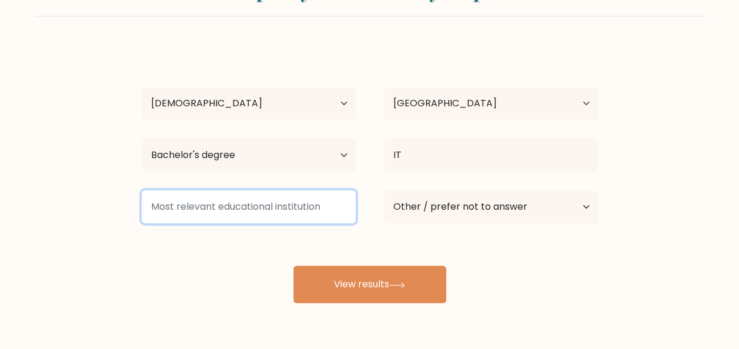
click at [246, 210] on input at bounding box center [249, 206] width 214 height 33
click at [283, 207] on input at bounding box center [249, 206] width 214 height 33
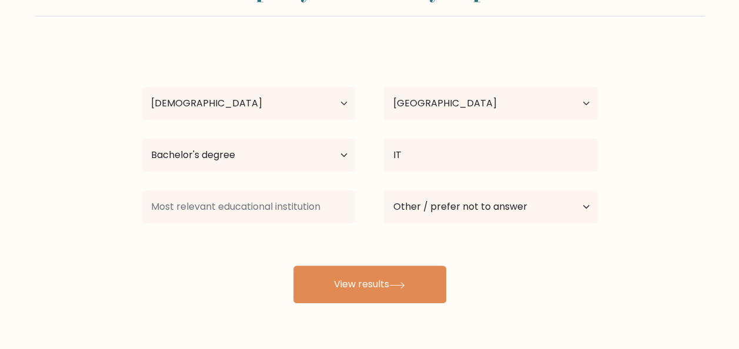
drag, startPoint x: 364, startPoint y: 237, endPoint x: 220, endPoint y: 225, distance: 144.6
click at [213, 226] on div "Rodelio Badrena Age Under 18 years old 18-24 years old 25-34 years old 35-44 ye…" at bounding box center [370, 174] width 470 height 259
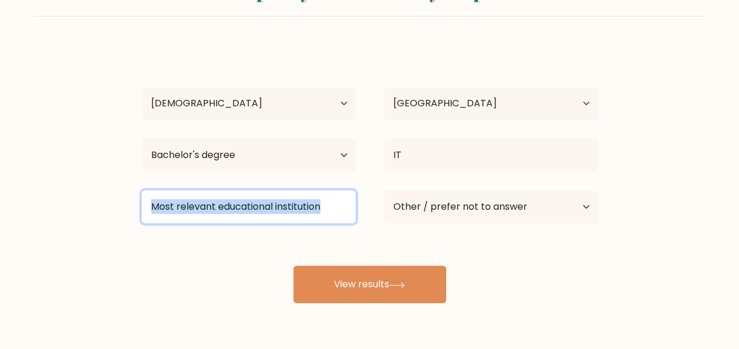
click at [279, 190] on input at bounding box center [249, 206] width 214 height 33
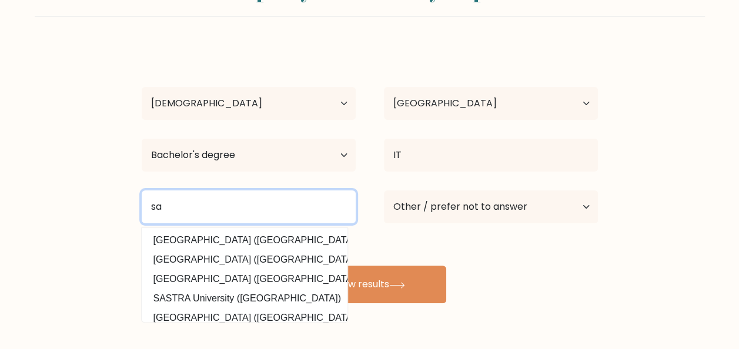
type input "s"
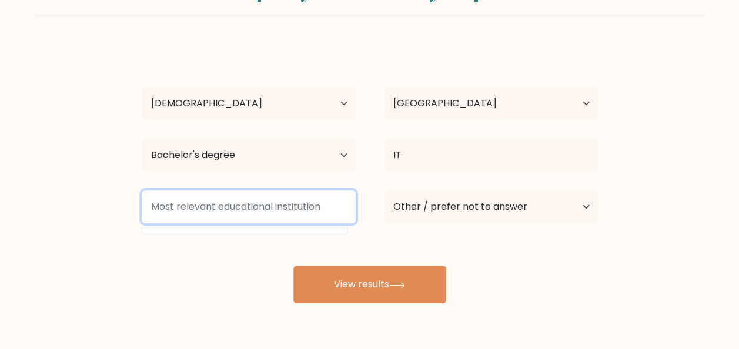
type input "a"
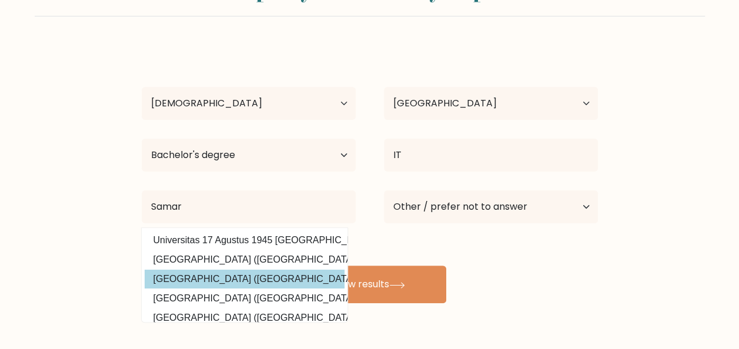
click at [235, 278] on option "Samar State University (Philippines)" at bounding box center [245, 279] width 200 height 19
type input "Samar State University"
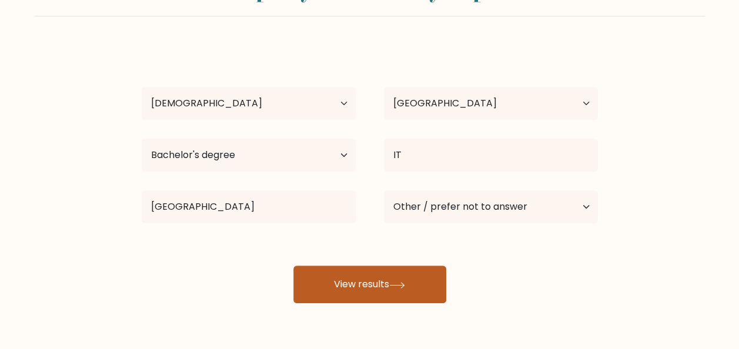
click at [404, 281] on button "View results" at bounding box center [369, 285] width 153 height 38
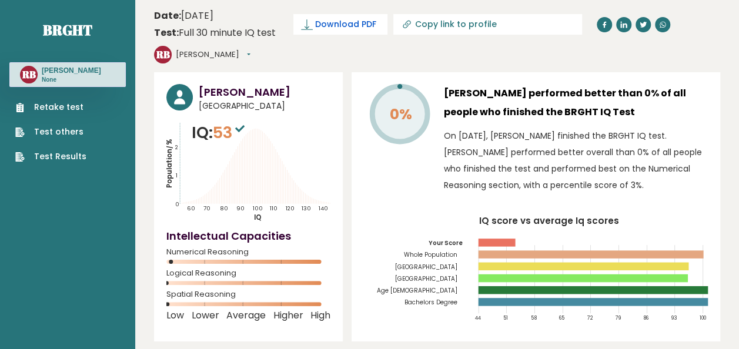
click at [339, 27] on span "Download PDF" at bounding box center [345, 24] width 61 height 12
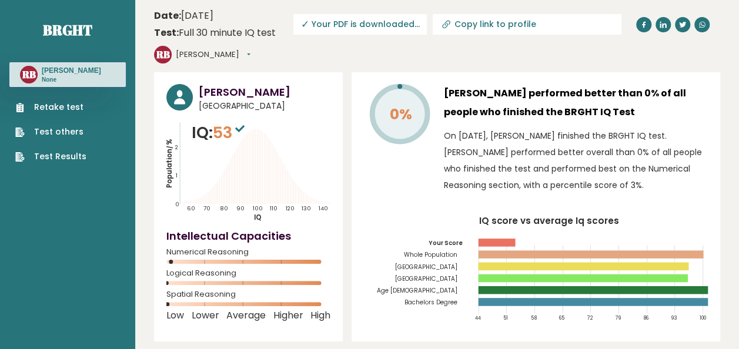
click at [359, 23] on span "✓ Your PDF is downloaded..." at bounding box center [359, 24] width 133 height 21
